Goal: Find specific page/section: Find specific page/section

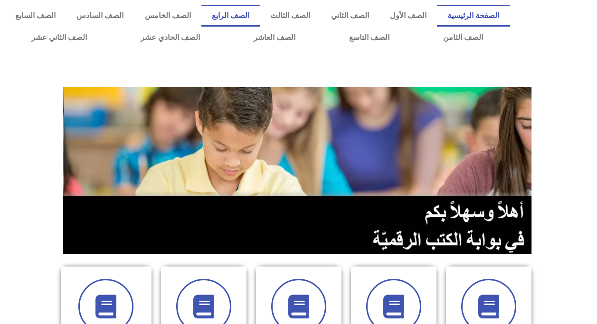
click at [235, 19] on link "الصف الرابع" at bounding box center [230, 16] width 58 height 22
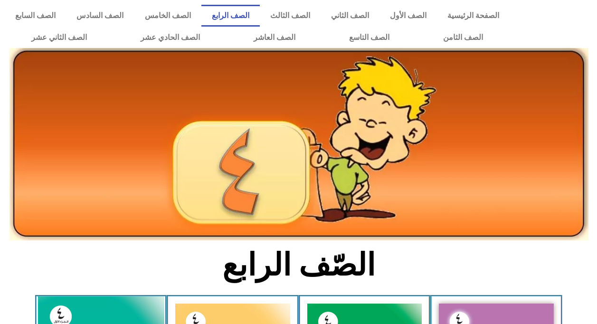
scroll to position [190, 0]
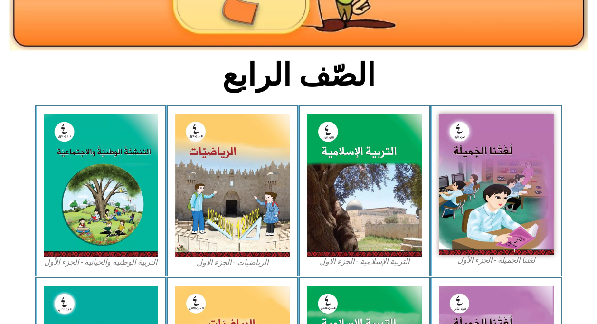
drag, startPoint x: 124, startPoint y: 89, endPoint x: 109, endPoint y: 135, distance: 48.3
click at [123, 95] on section "الصّف الرابع" at bounding box center [298, 80] width 597 height 49
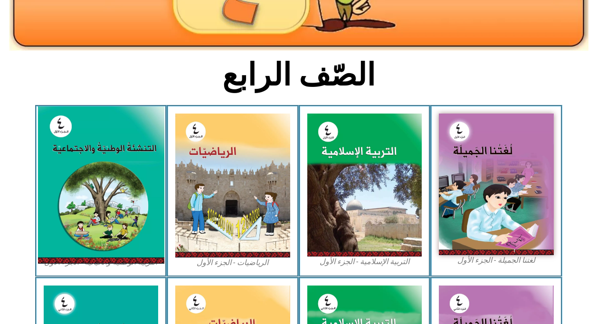
click at [106, 145] on img at bounding box center [100, 184] width 126 height 157
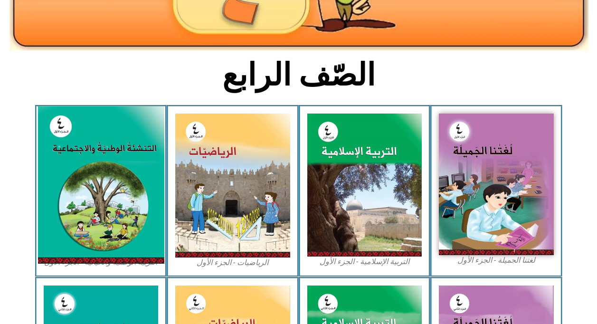
click at [106, 145] on img at bounding box center [100, 184] width 126 height 157
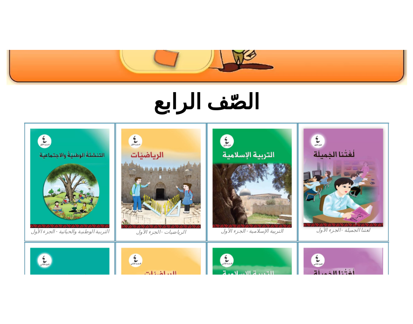
scroll to position [168, 0]
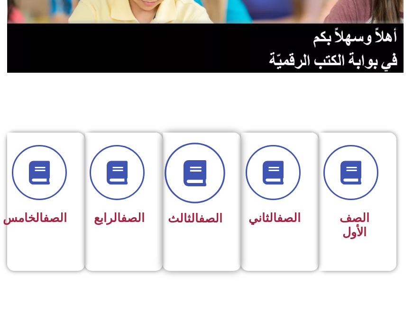
scroll to position [190, 0]
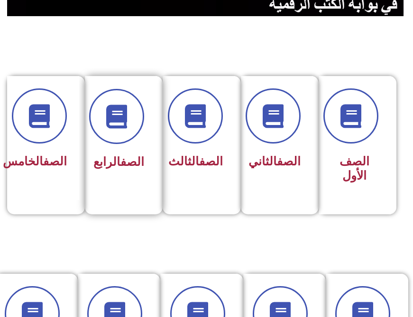
click at [146, 128] on div "الصف الرابع" at bounding box center [121, 138] width 72 height 125
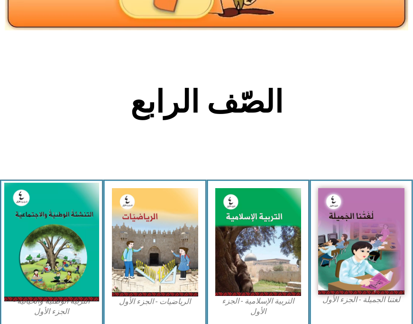
scroll to position [142, 0]
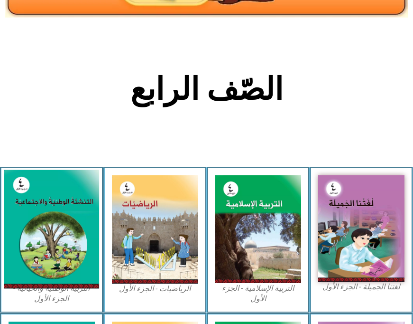
click at [28, 250] on img at bounding box center [51, 229] width 95 height 118
click at [33, 256] on img at bounding box center [51, 229] width 95 height 118
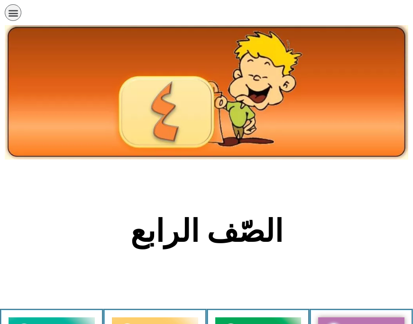
scroll to position [0, 0]
